Goal: Task Accomplishment & Management: Manage account settings

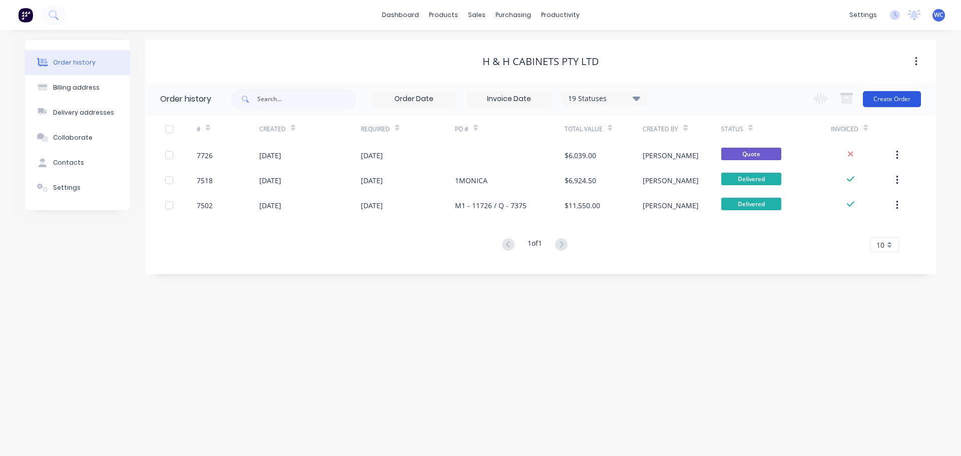
click at [894, 97] on button "Create Order" at bounding box center [892, 99] width 58 height 16
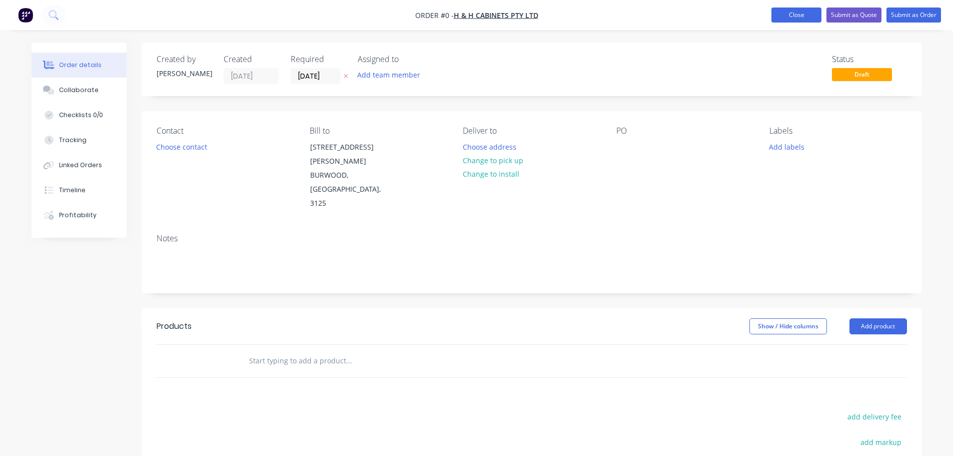
click at [780, 14] on button "Close" at bounding box center [797, 15] width 50 height 15
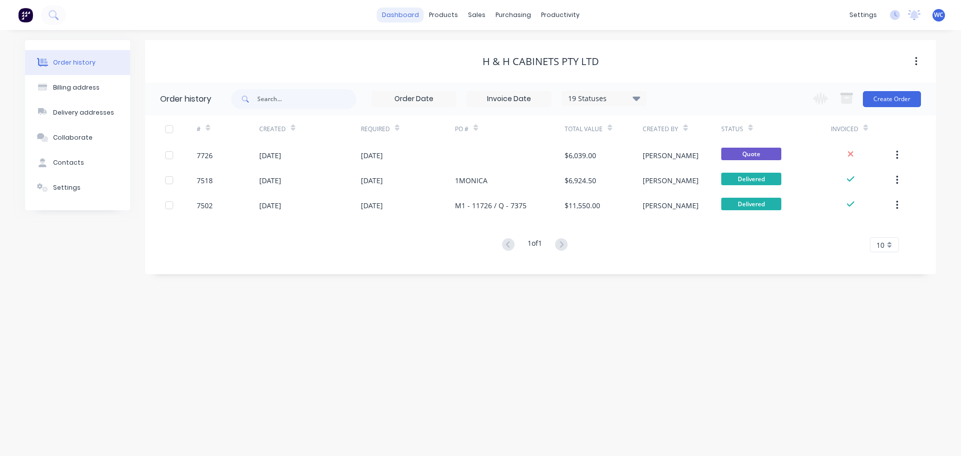
click at [398, 17] on link "dashboard" at bounding box center [400, 15] width 47 height 15
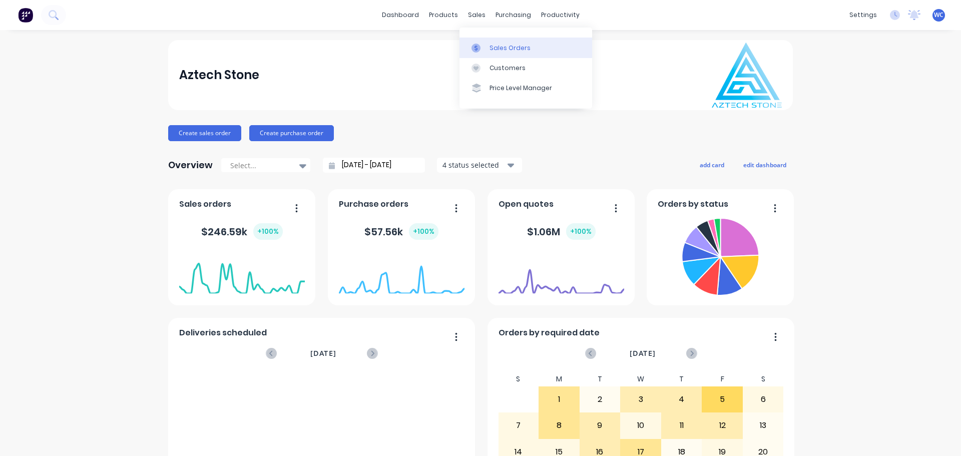
click at [498, 44] on div "Sales Orders" at bounding box center [509, 48] width 41 height 9
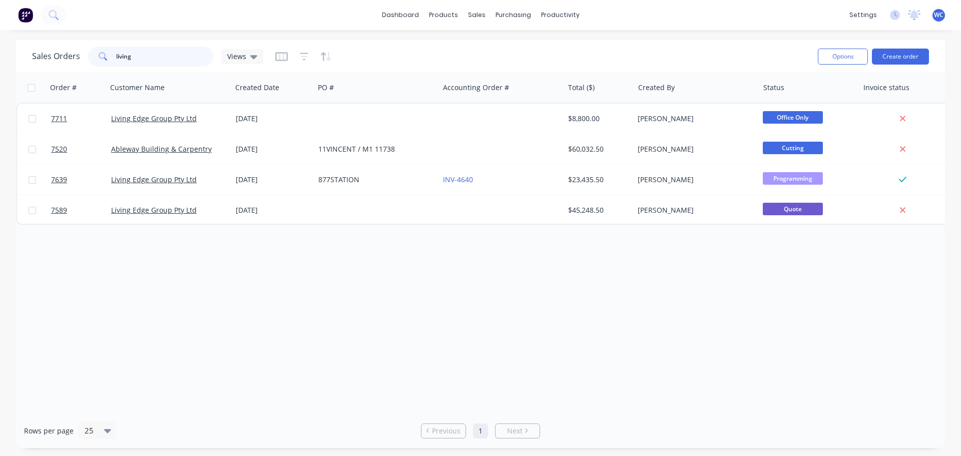
drag, startPoint x: 151, startPoint y: 58, endPoint x: 57, endPoint y: 51, distance: 93.8
click at [57, 51] on div "Sales Orders living Views" at bounding box center [147, 57] width 231 height 20
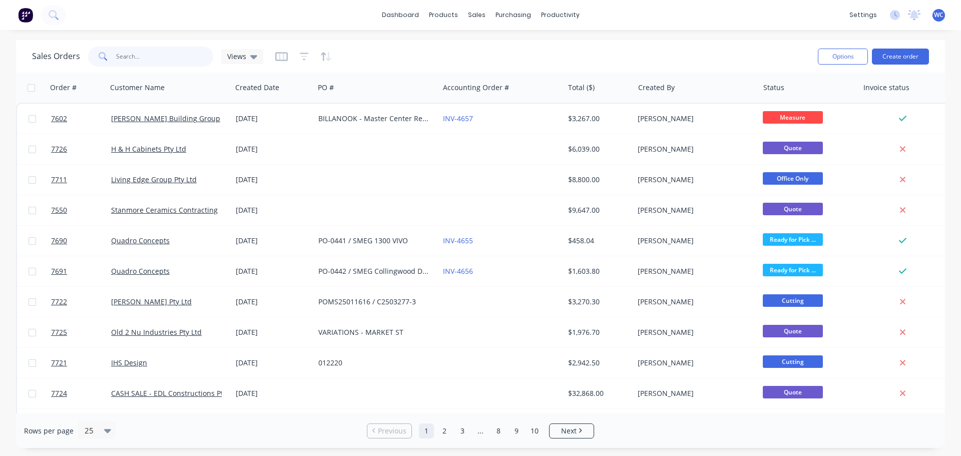
click at [124, 58] on input "text" at bounding box center [165, 57] width 98 height 20
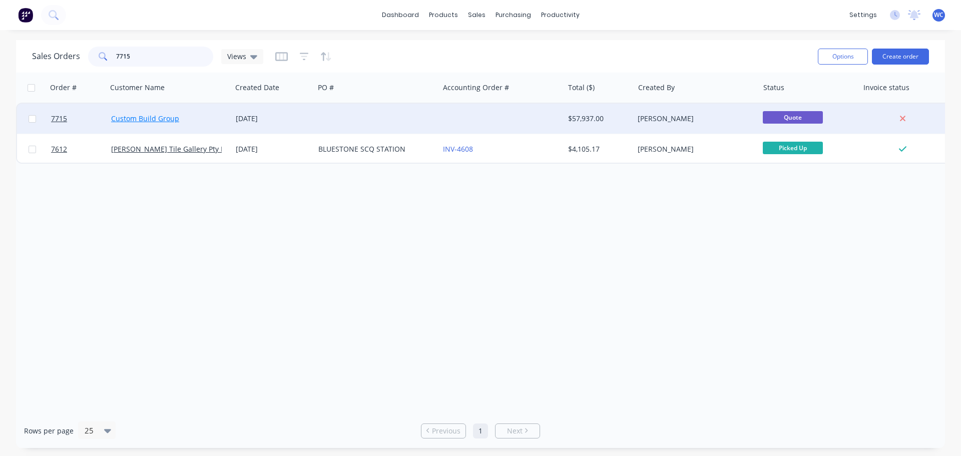
type input "7715"
click at [154, 118] on link "Custom Build Group" at bounding box center [145, 119] width 68 height 10
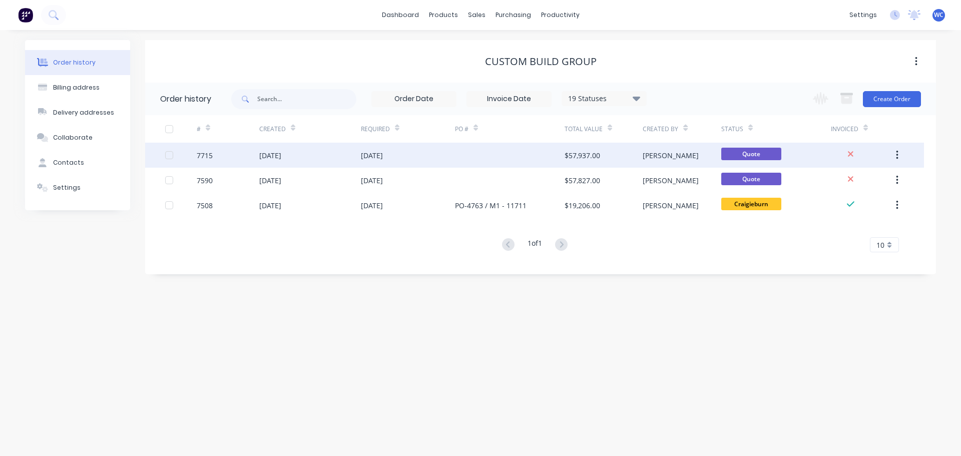
click at [318, 152] on div "[DATE]" at bounding box center [310, 155] width 102 height 25
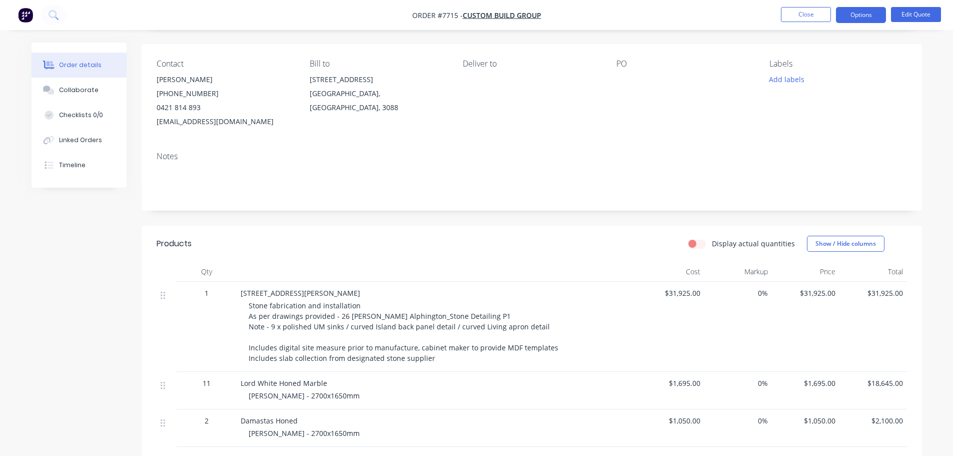
scroll to position [100, 0]
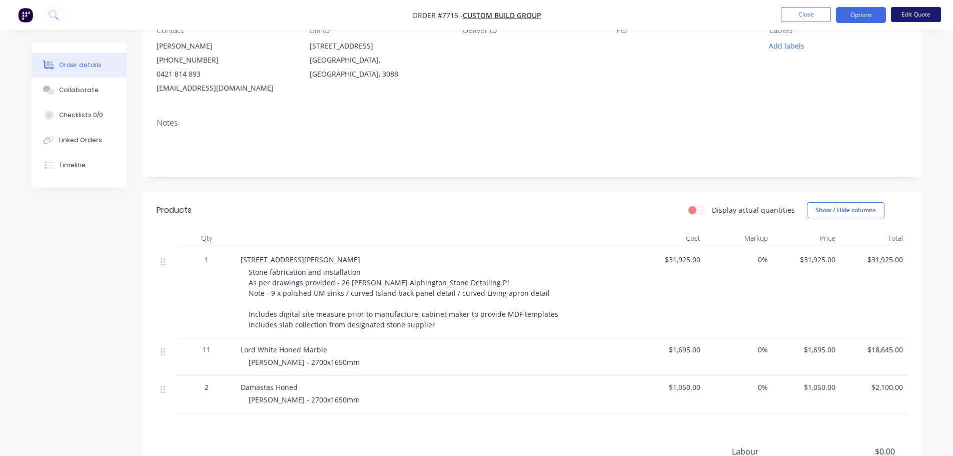
click at [911, 12] on button "Edit Quote" at bounding box center [916, 14] width 50 height 15
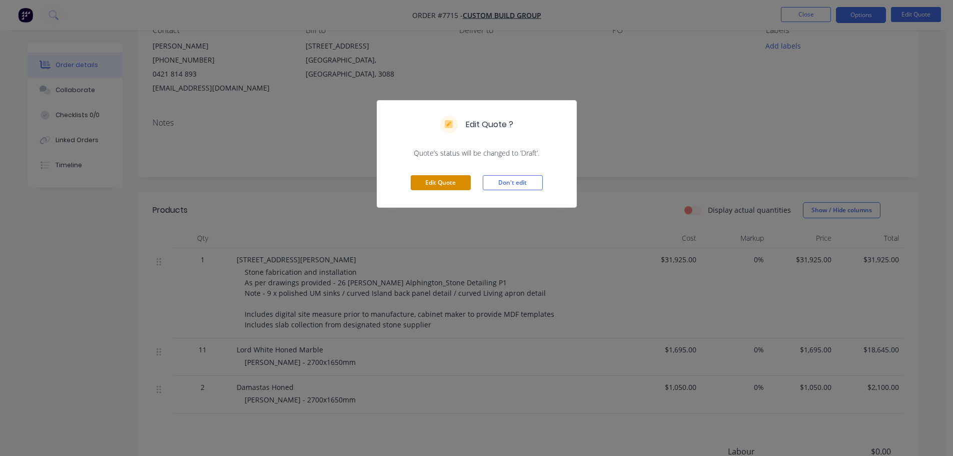
click at [444, 179] on button "Edit Quote" at bounding box center [441, 182] width 60 height 15
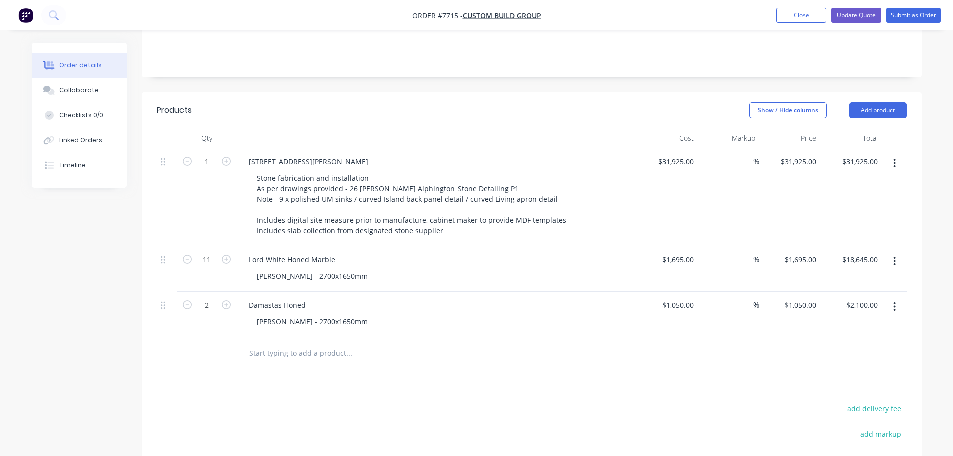
scroll to position [200, 0]
